Goal: Information Seeking & Learning: Learn about a topic

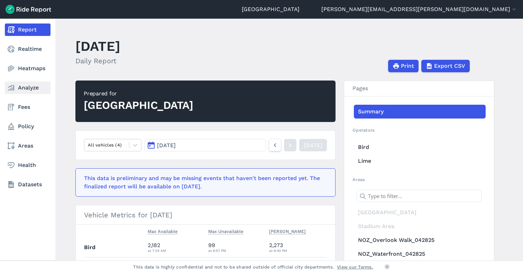
click at [25, 86] on link "Analyze" at bounding box center [28, 88] width 46 height 12
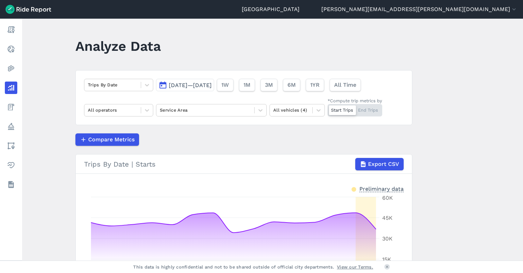
click at [171, 85] on span "[DATE]—[DATE]" at bounding box center [190, 85] width 43 height 7
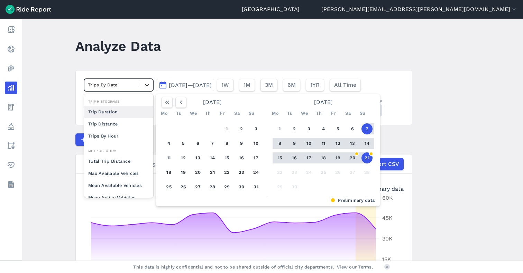
click at [141, 88] on div at bounding box center [147, 85] width 12 height 12
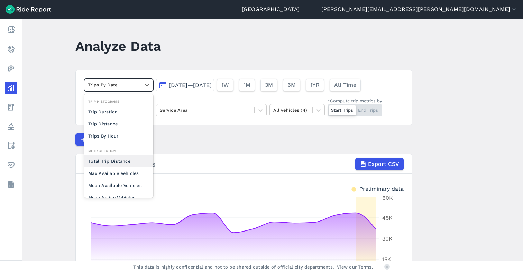
scroll to position [35, 0]
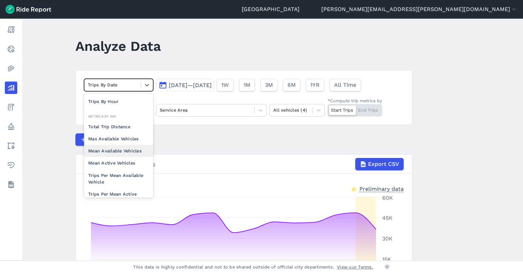
click at [118, 149] on div "Mean Available Vehicles" at bounding box center [118, 151] width 69 height 12
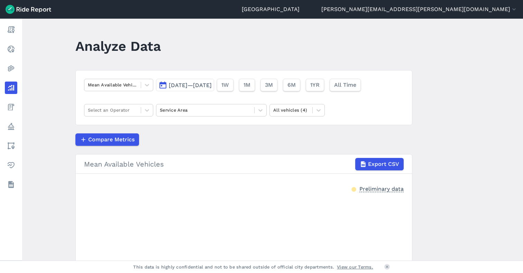
click at [184, 85] on span "[DATE]—[DATE]" at bounding box center [190, 85] width 43 height 7
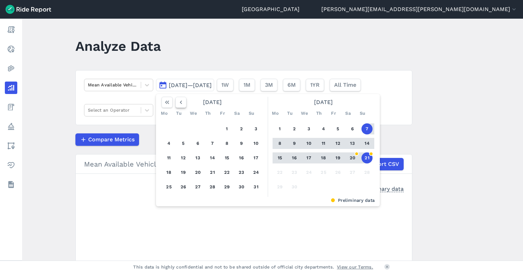
click at [181, 104] on icon "button" at bounding box center [180, 102] width 7 height 7
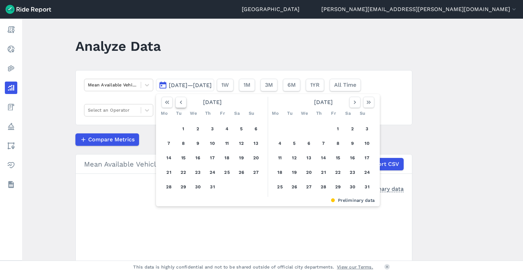
click at [181, 104] on icon "button" at bounding box center [180, 102] width 7 height 7
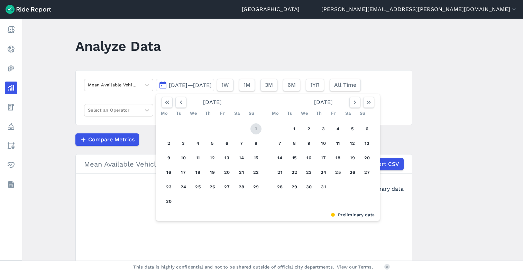
click at [253, 128] on button "1" at bounding box center [256, 129] width 11 height 11
click at [354, 102] on icon "button" at bounding box center [355, 102] width 7 height 7
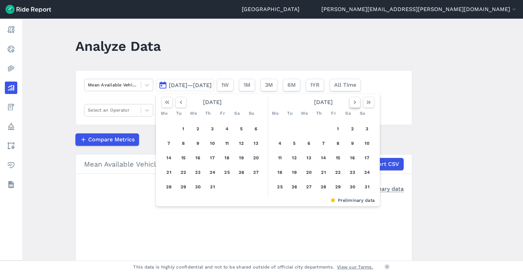
click at [354, 102] on icon "button" at bounding box center [355, 102] width 7 height 7
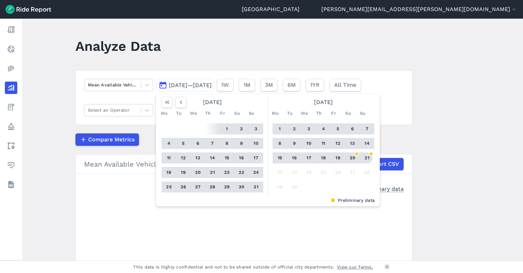
click at [371, 160] on button "21" at bounding box center [367, 158] width 11 height 11
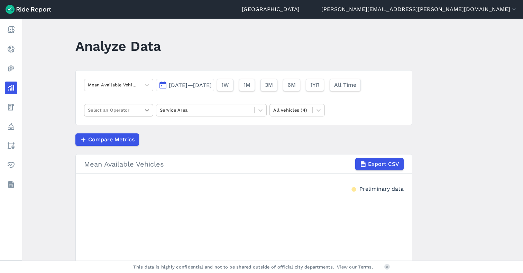
click at [145, 114] on div at bounding box center [147, 110] width 12 height 12
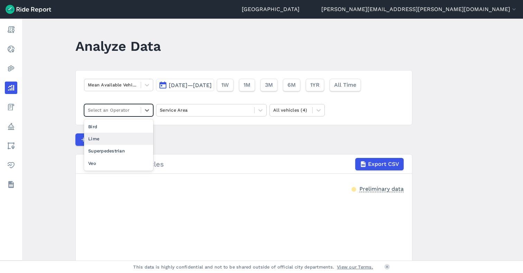
click at [130, 139] on div "Lime" at bounding box center [118, 139] width 69 height 12
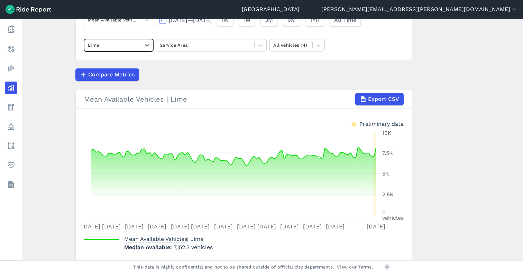
scroll to position [54, 0]
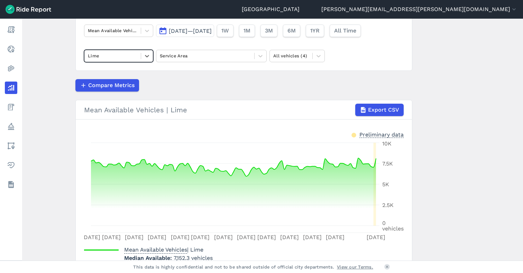
click at [113, 60] on div "Lime" at bounding box center [112, 56] width 56 height 11
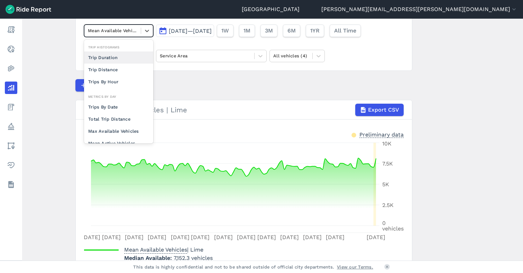
click at [131, 31] on div at bounding box center [112, 31] width 49 height 8
click at [107, 128] on div "Max Available Vehicles" at bounding box center [118, 131] width 69 height 12
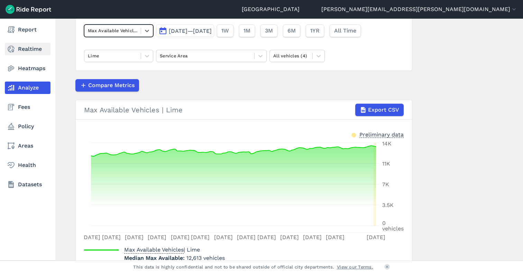
click at [21, 52] on link "Realtime" at bounding box center [28, 49] width 46 height 12
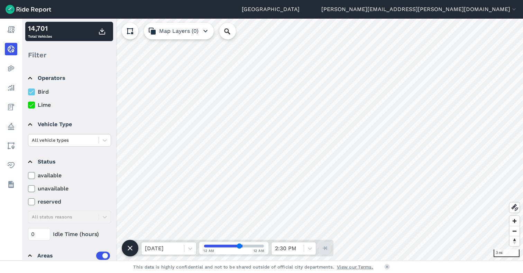
click at [30, 92] on icon at bounding box center [31, 92] width 6 height 7
click at [28, 92] on input "Bird" at bounding box center [28, 90] width 0 height 4
click at [33, 93] on icon at bounding box center [31, 92] width 6 height 7
click at [28, 92] on input "Bird" at bounding box center [28, 90] width 0 height 4
click at [51, 143] on div at bounding box center [63, 140] width 63 height 8
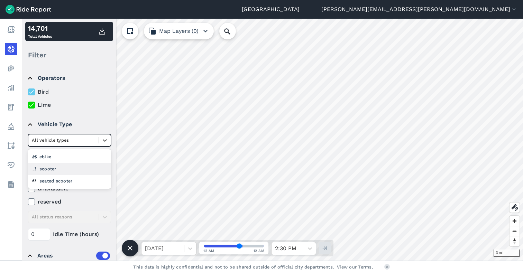
click at [52, 169] on div "scooter" at bounding box center [69, 169] width 83 height 12
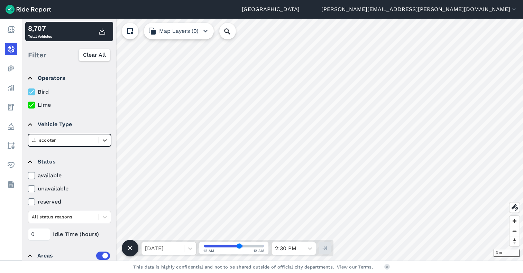
click at [76, 137] on div at bounding box center [63, 140] width 63 height 8
click at [63, 181] on div "seated scooter" at bounding box center [69, 181] width 83 height 12
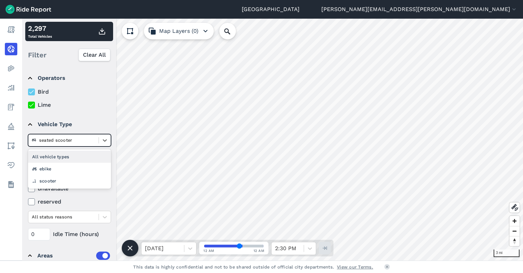
click at [52, 141] on div at bounding box center [63, 140] width 63 height 8
click at [53, 170] on div "ebike" at bounding box center [69, 169] width 83 height 12
click at [80, 140] on div at bounding box center [63, 140] width 63 height 8
click at [73, 176] on div "seated scooter" at bounding box center [69, 181] width 83 height 12
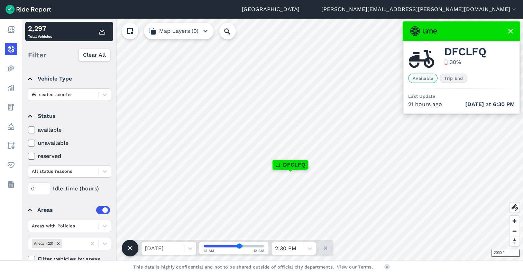
scroll to position [59, 0]
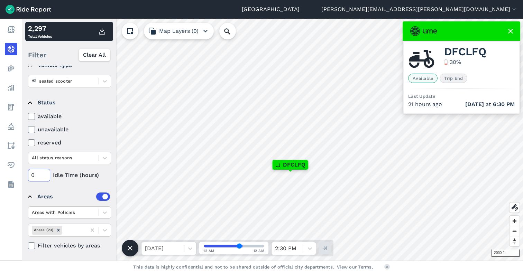
click at [42, 174] on input "0" at bounding box center [39, 175] width 22 height 12
click at [42, 175] on input "024" at bounding box center [39, 175] width 22 height 12
click at [41, 174] on input "048" at bounding box center [39, 175] width 22 height 12
click at [41, 175] on input "072" at bounding box center [39, 175] width 22 height 12
type input "096"
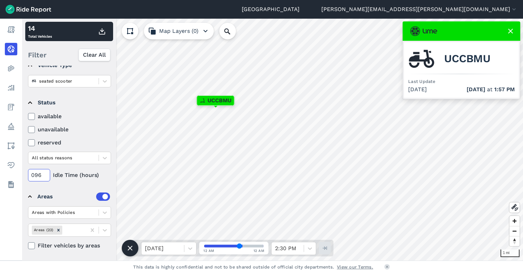
click at [42, 171] on input "096" at bounding box center [39, 175] width 22 height 12
